Goal: Transaction & Acquisition: Purchase product/service

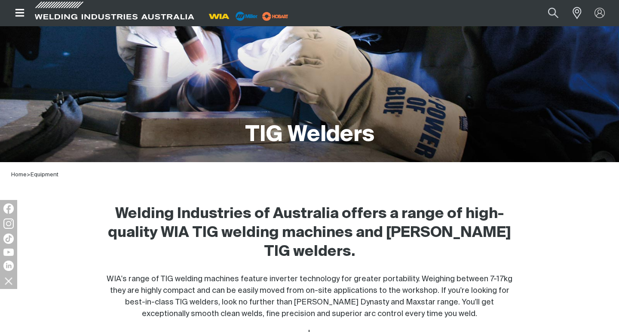
scroll to position [108, 0]
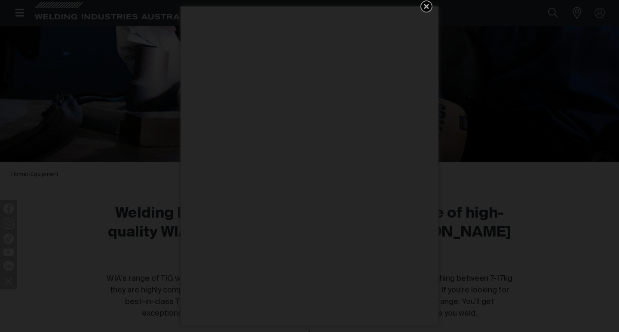
click at [110, 266] on div "Get 5 WIA Welding Guides Free!" at bounding box center [309, 166] width 619 height 332
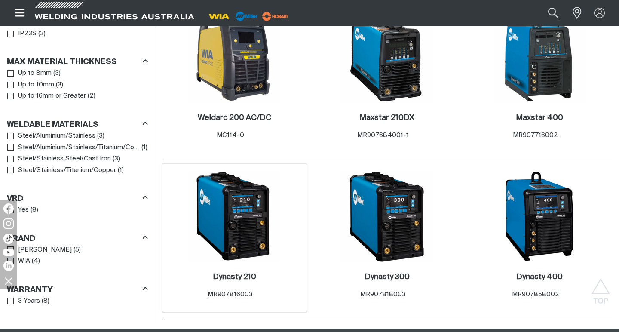
scroll to position [650, 0]
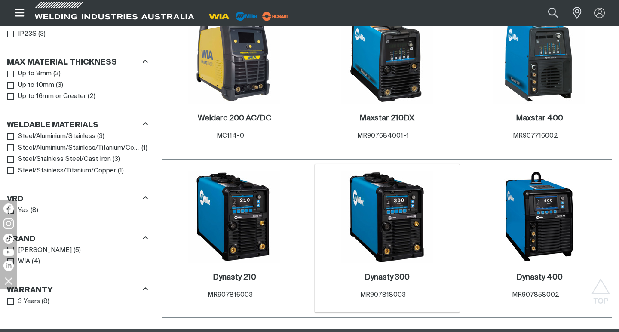
click at [381, 209] on img at bounding box center [387, 217] width 92 height 92
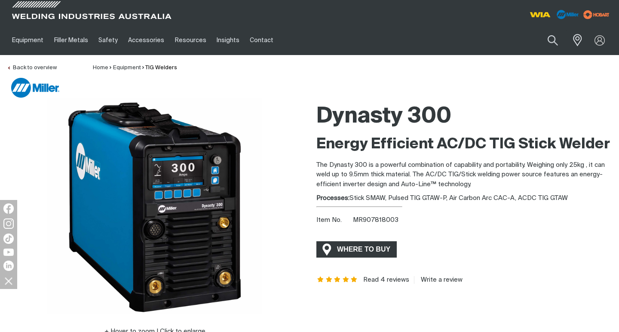
click at [353, 250] on span "WHERE TO BUY" at bounding box center [363, 249] width 64 height 14
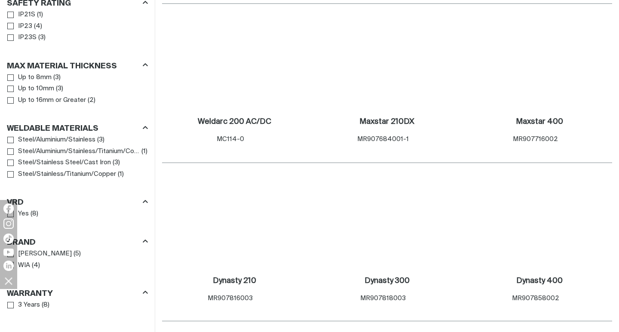
scroll to position [650, 0]
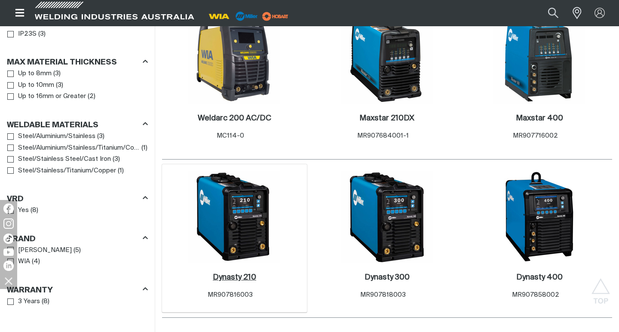
click at [240, 273] on h2 "Dynasty 210 ." at bounding box center [234, 277] width 43 height 8
